Goal: Task Accomplishment & Management: Use online tool/utility

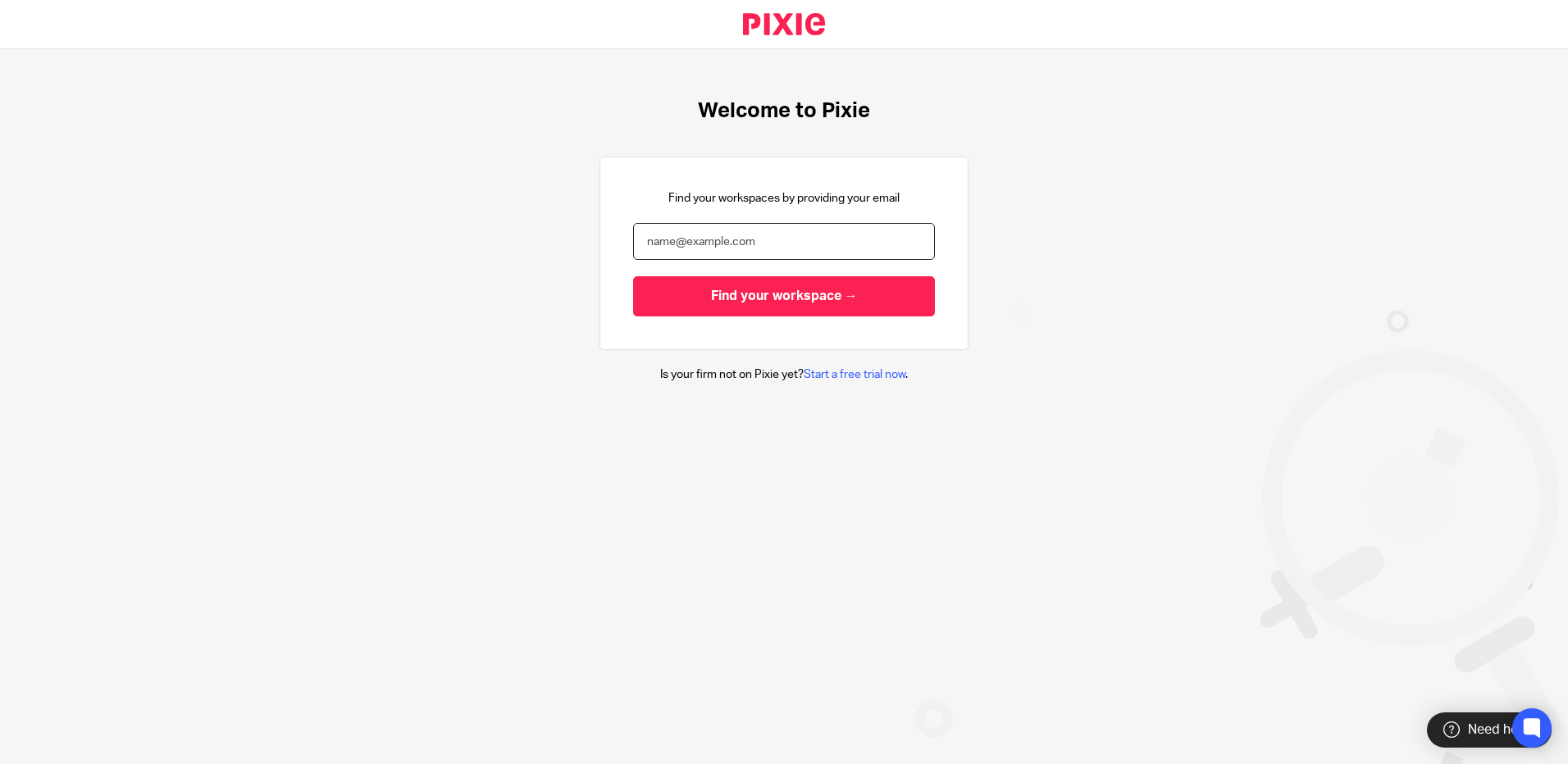
click at [703, 239] on input "email" at bounding box center [783, 241] width 301 height 37
type input "[PERSON_NAME][EMAIL_ADDRESS][PERSON_NAME][DOMAIN_NAME]"
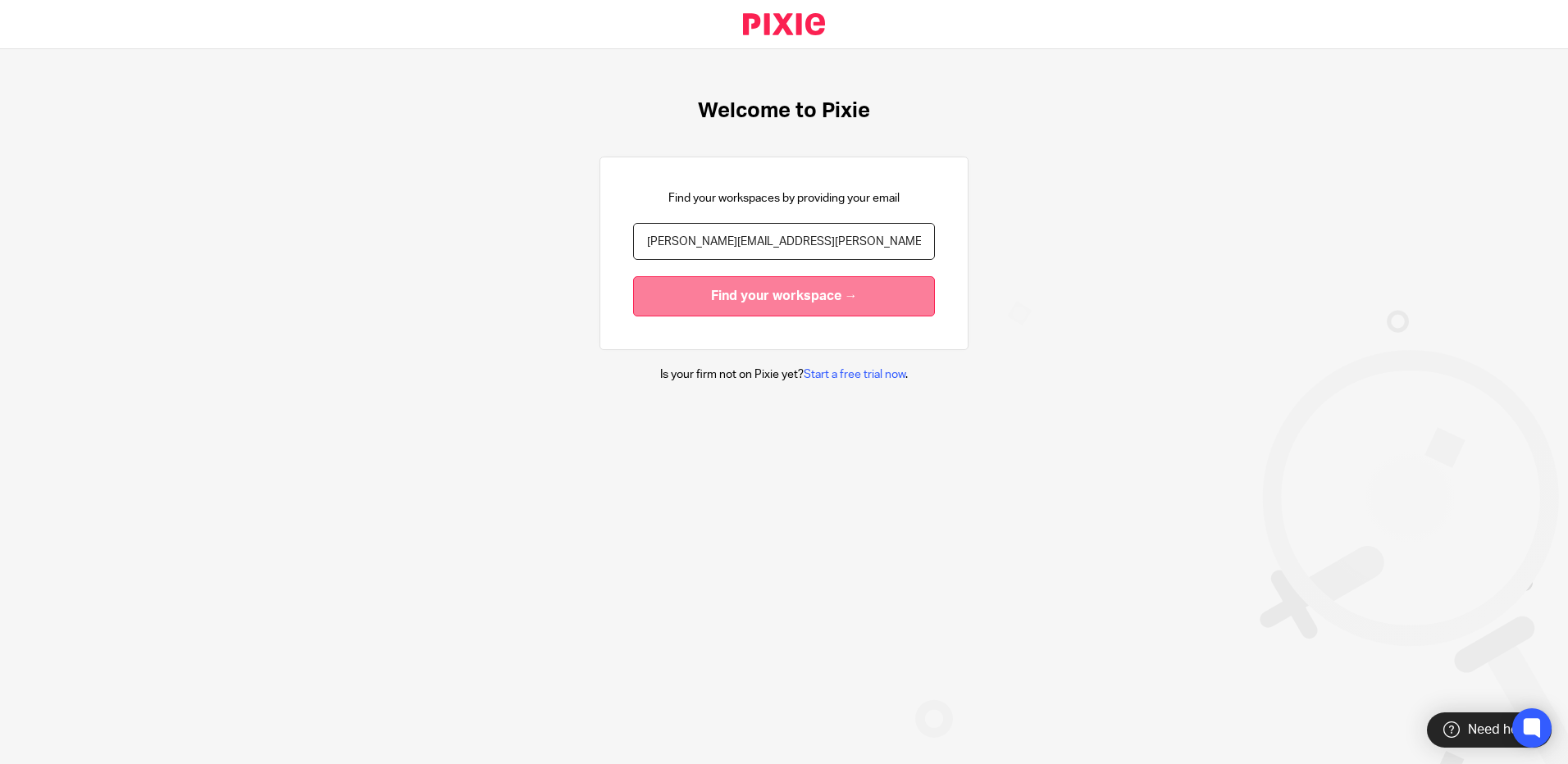
click at [782, 296] on input "Find your workspace →" at bounding box center [783, 296] width 301 height 40
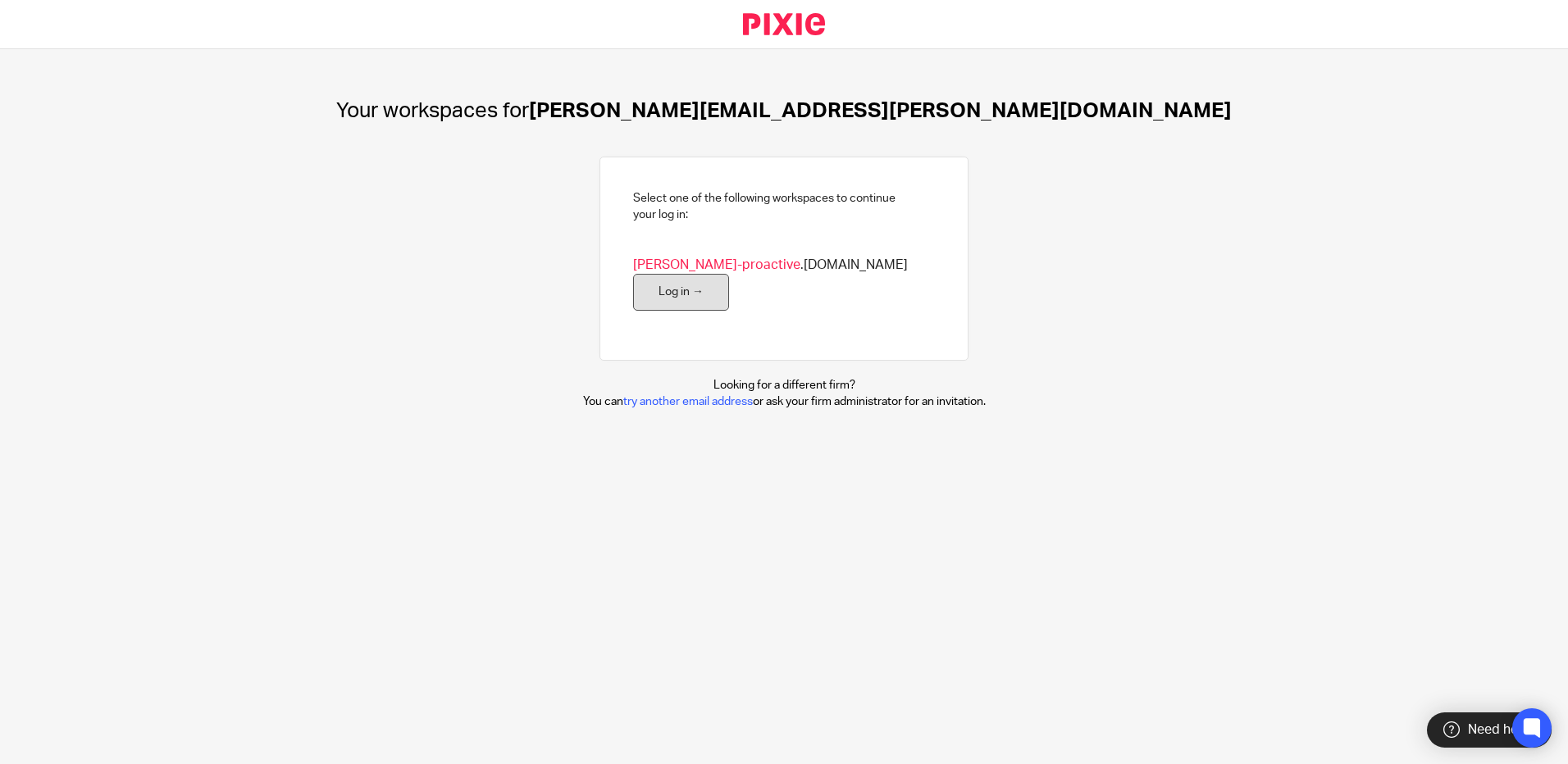
click at [729, 274] on link "Log in →" at bounding box center [680, 293] width 96 height 37
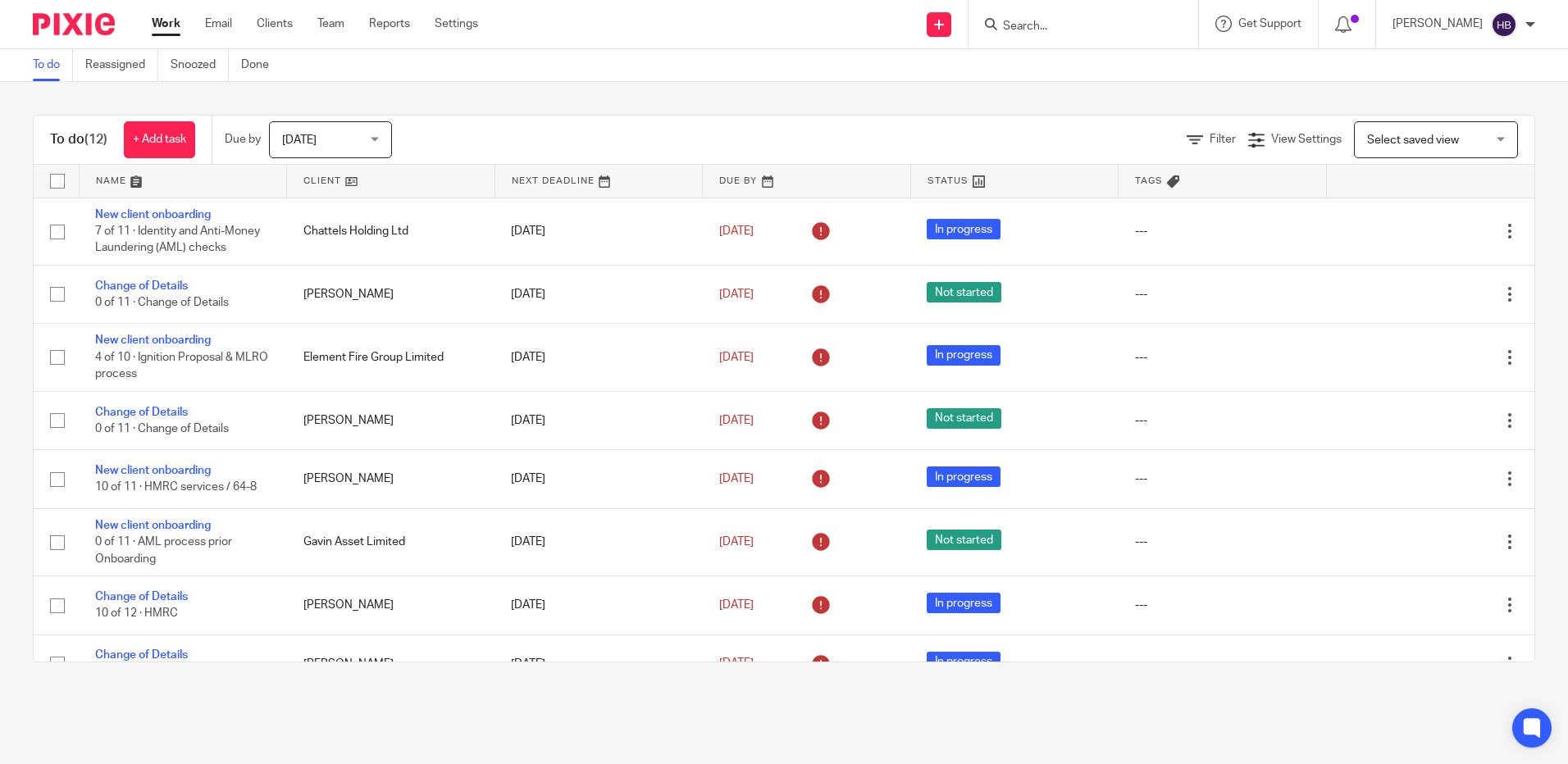
click at [1036, 29] on input "Search" at bounding box center [1075, 26] width 147 height 15
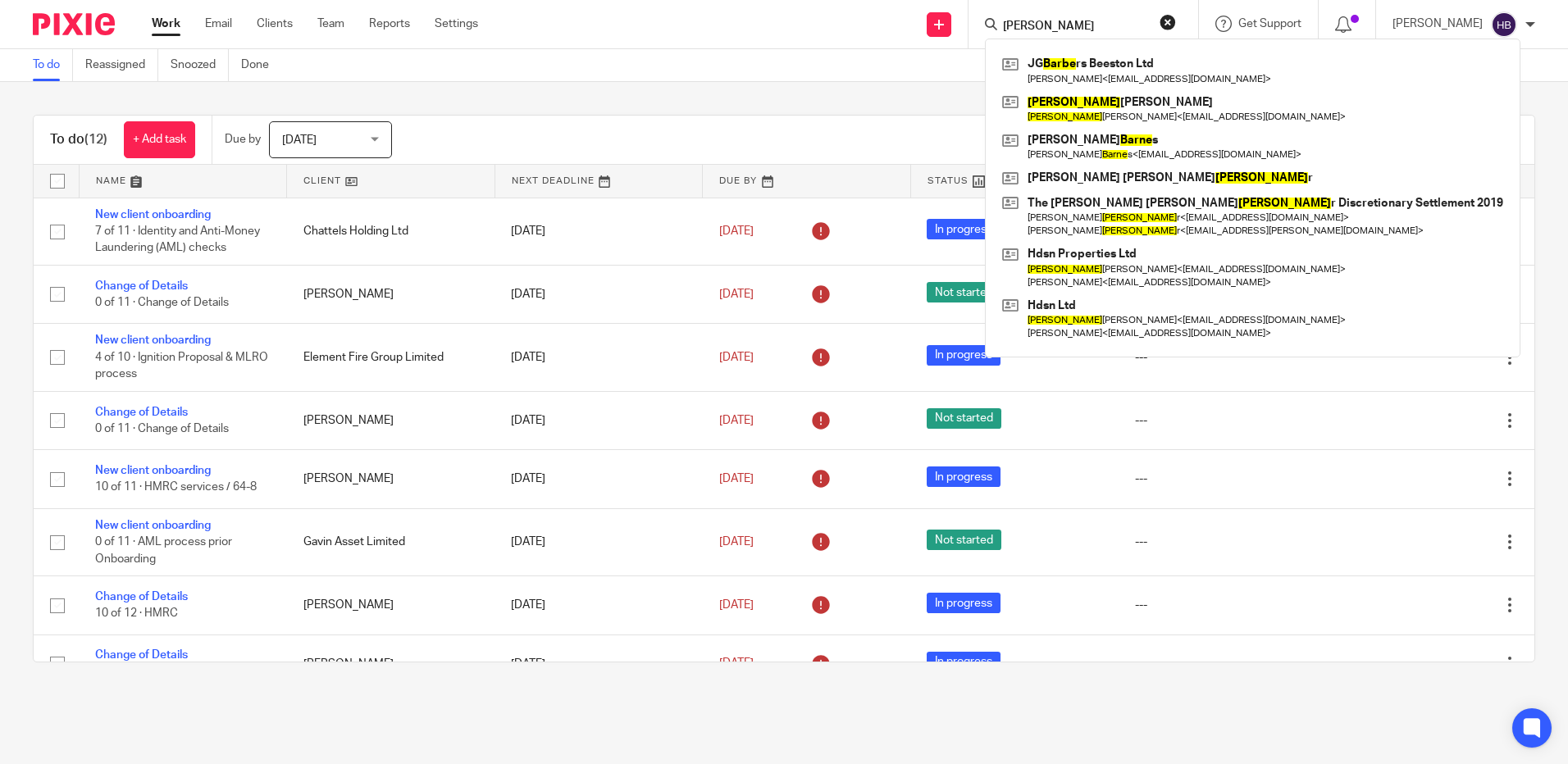
type input "barber"
click button "submit" at bounding box center [0, 0] width 0 height 0
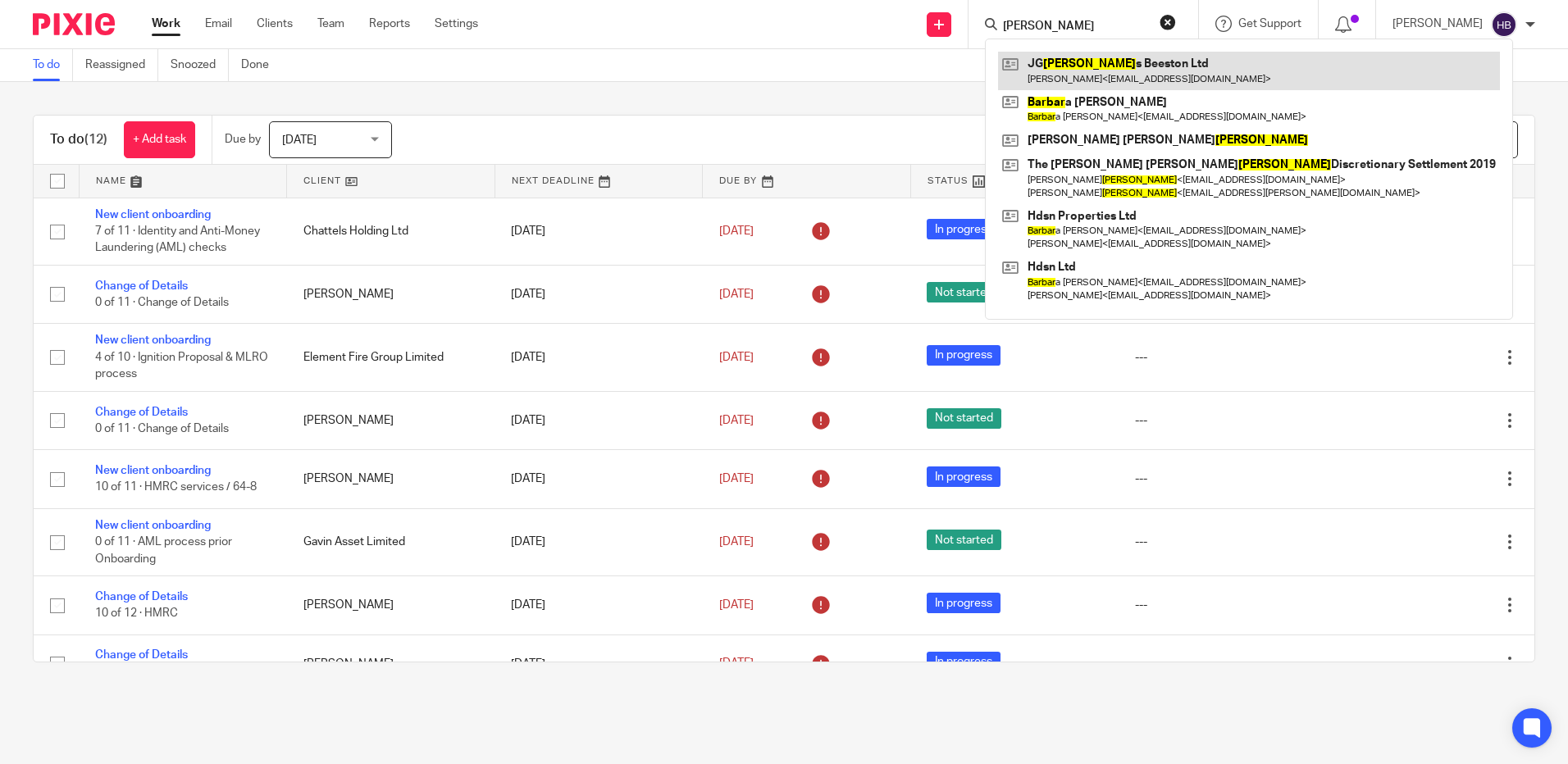
click at [1145, 64] on link at bounding box center [1249, 70] width 502 height 38
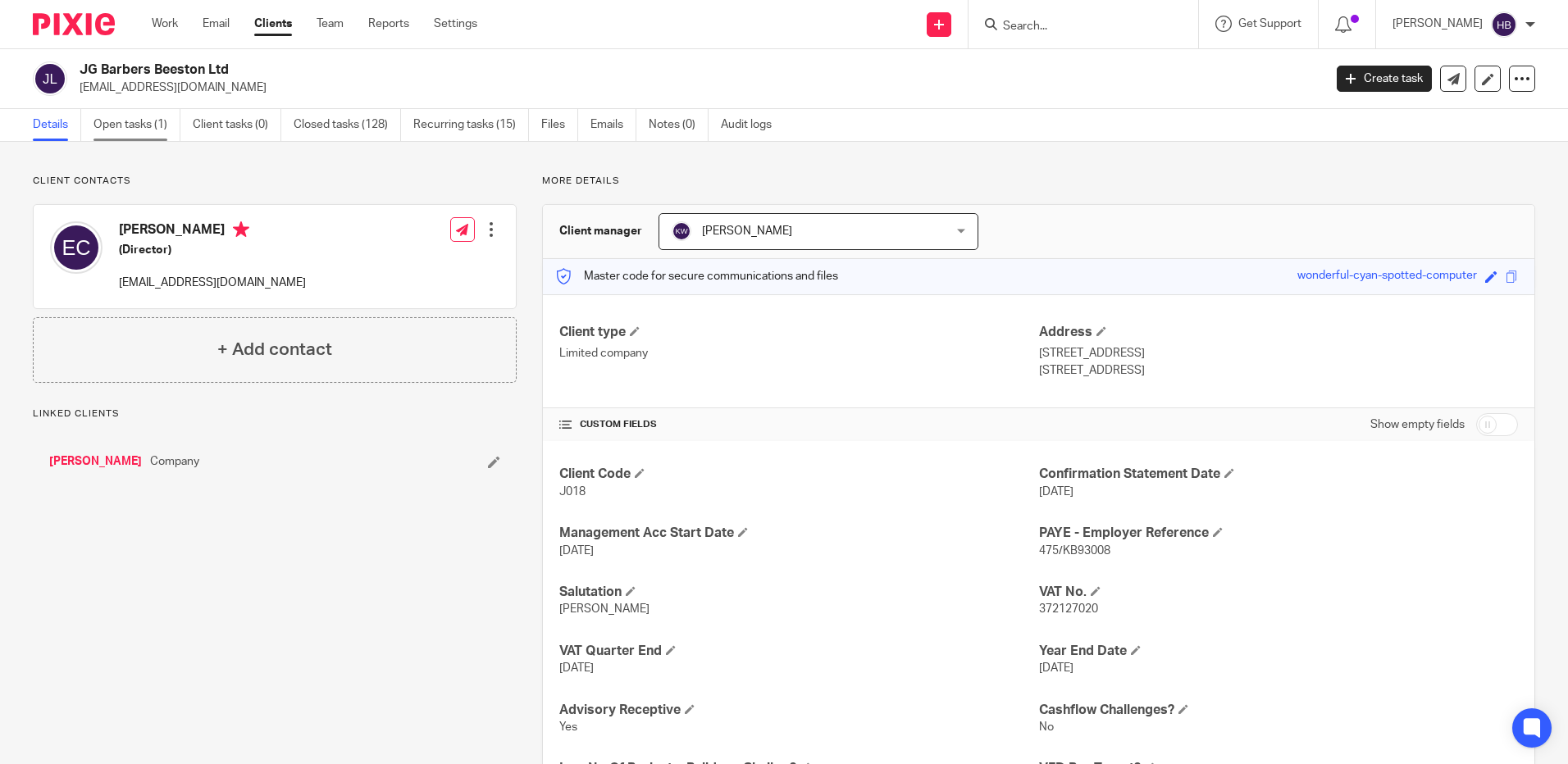
click at [136, 120] on link "Open tasks (1)" at bounding box center [137, 125] width 87 height 32
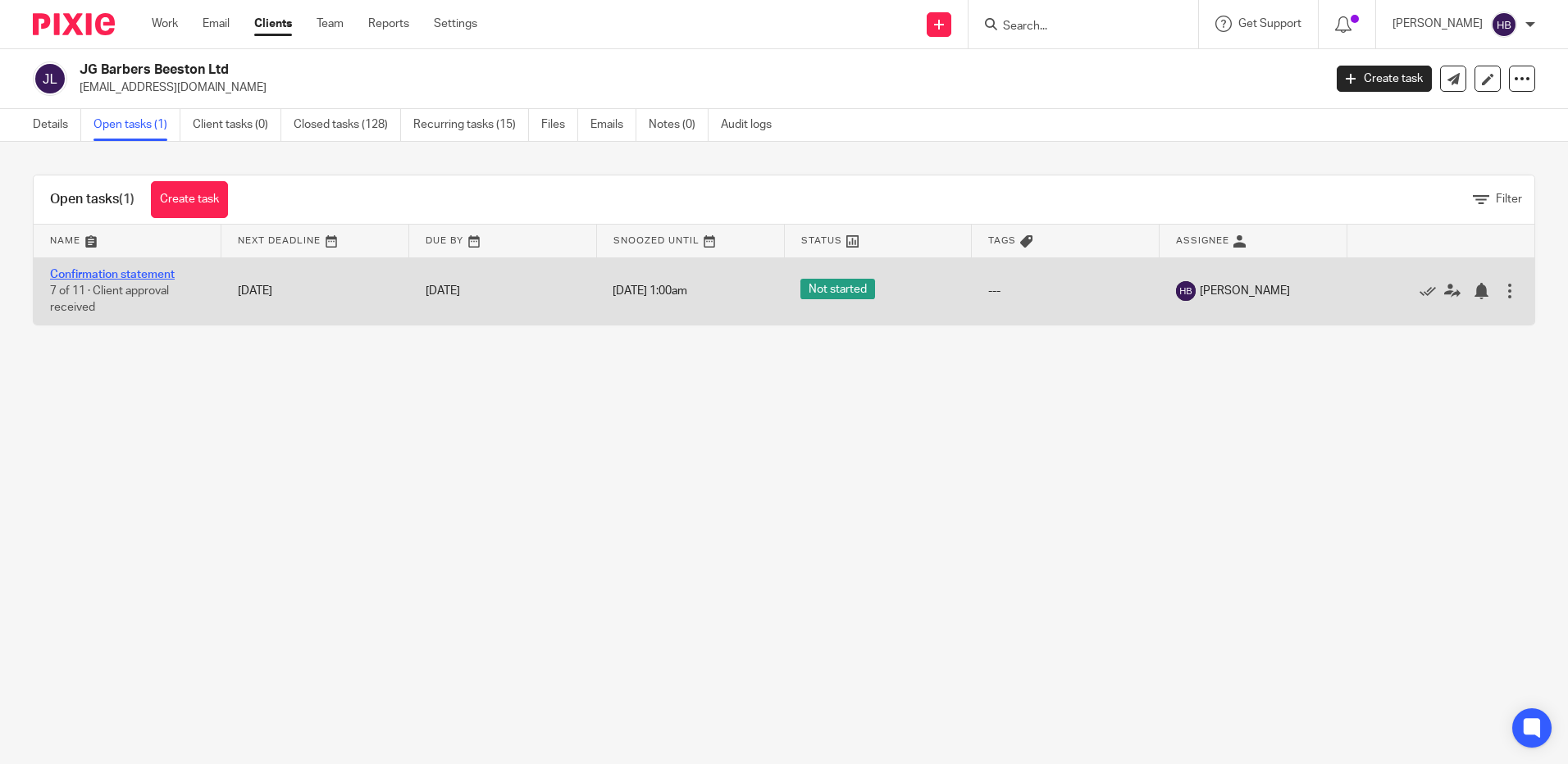
click at [112, 274] on link "Confirmation statement" at bounding box center [112, 274] width 125 height 12
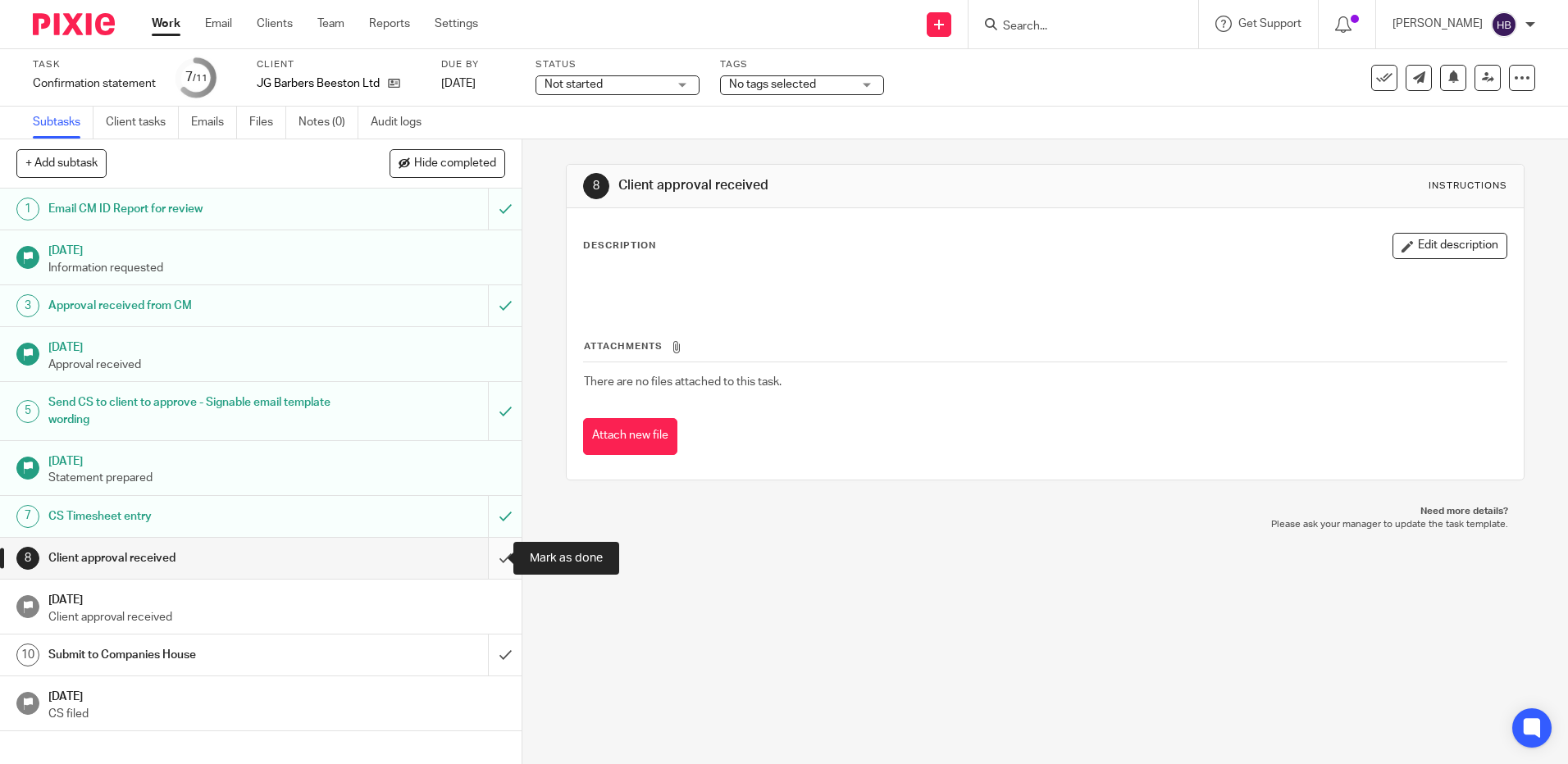
click at [487, 556] on input "submit" at bounding box center [261, 558] width 521 height 41
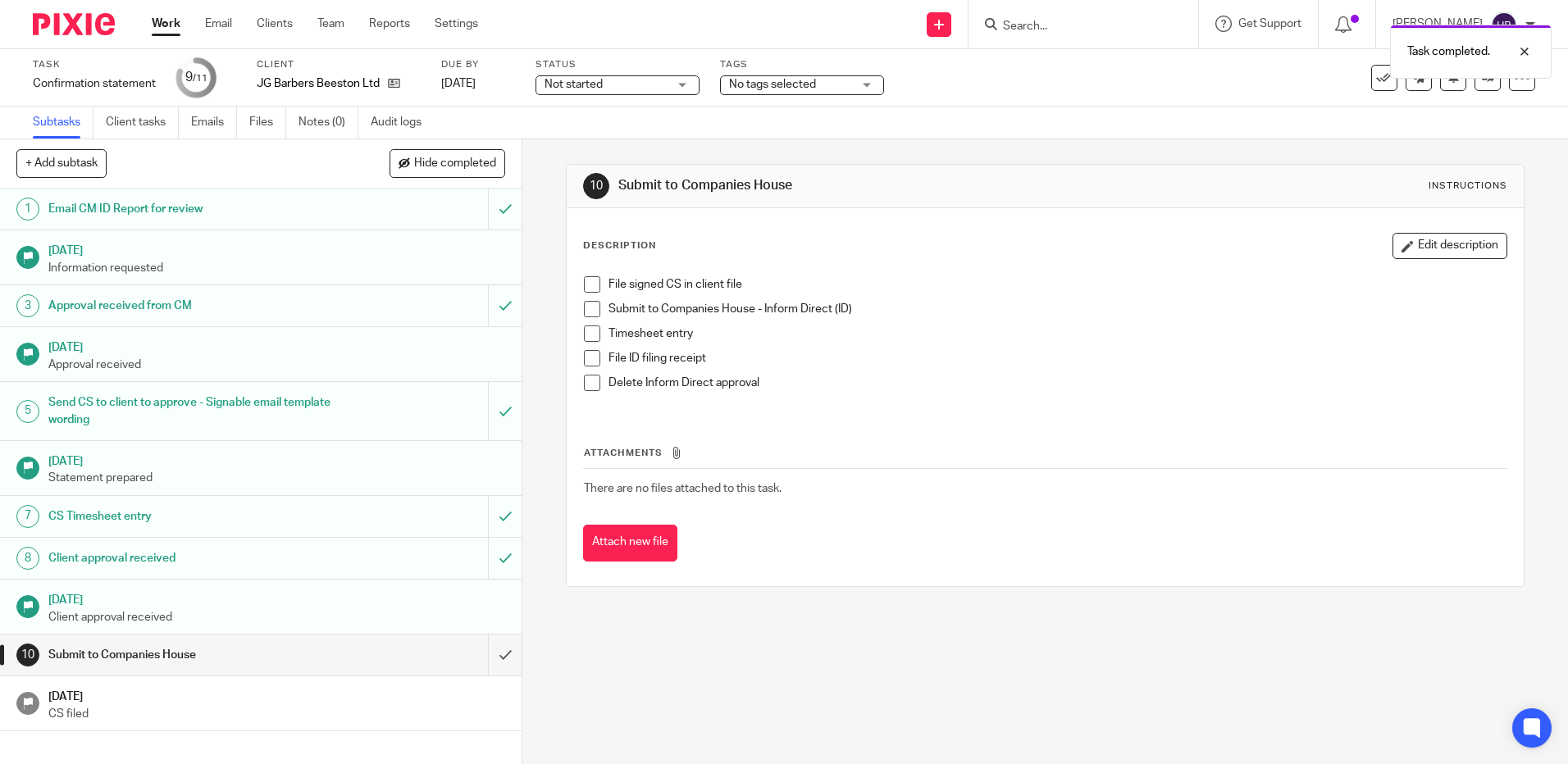
click at [587, 282] on span at bounding box center [591, 284] width 16 height 16
click at [583, 307] on span at bounding box center [591, 308] width 16 height 16
click at [583, 334] on span at bounding box center [591, 334] width 16 height 16
